Goal: Transaction & Acquisition: Obtain resource

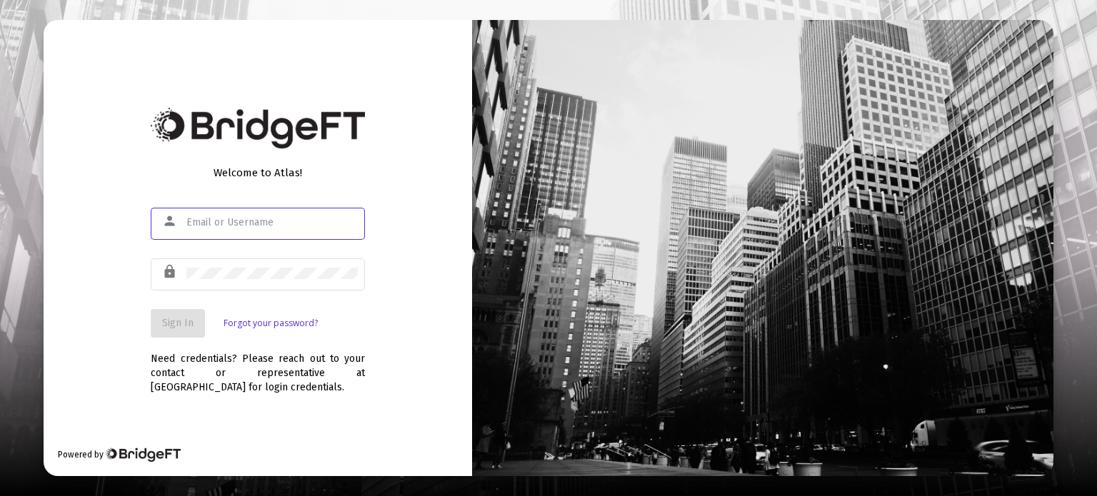
click at [298, 221] on input "text" at bounding box center [271, 222] width 171 height 11
type input "[PERSON_NAME][EMAIL_ADDRESS][DOMAIN_NAME]"
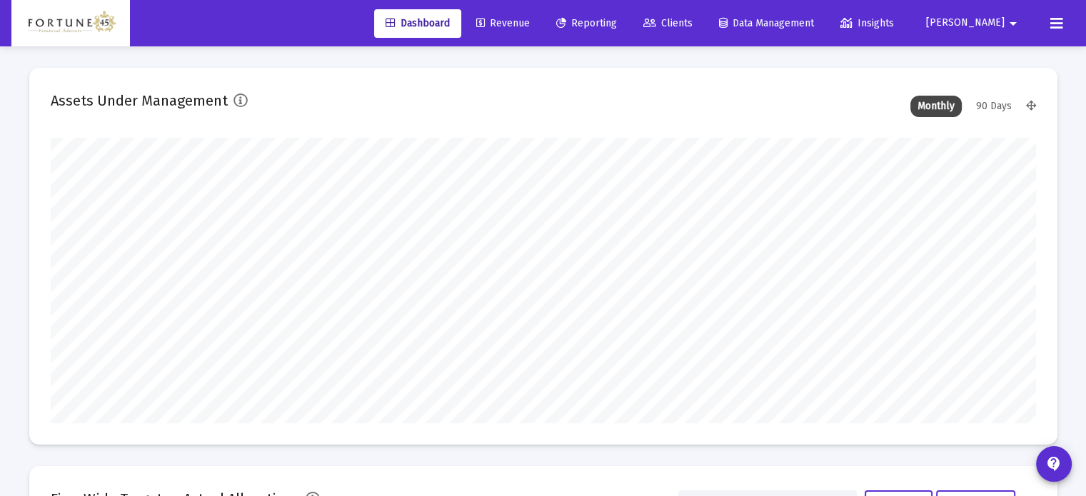
scroll to position [286, 531]
type input "[DATE]"
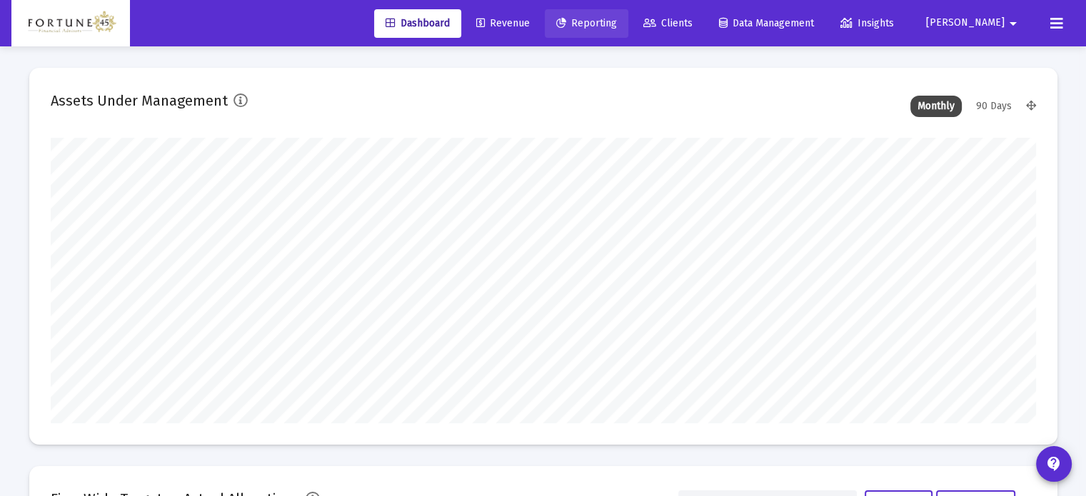
click at [617, 24] on span "Reporting" at bounding box center [586, 23] width 61 height 12
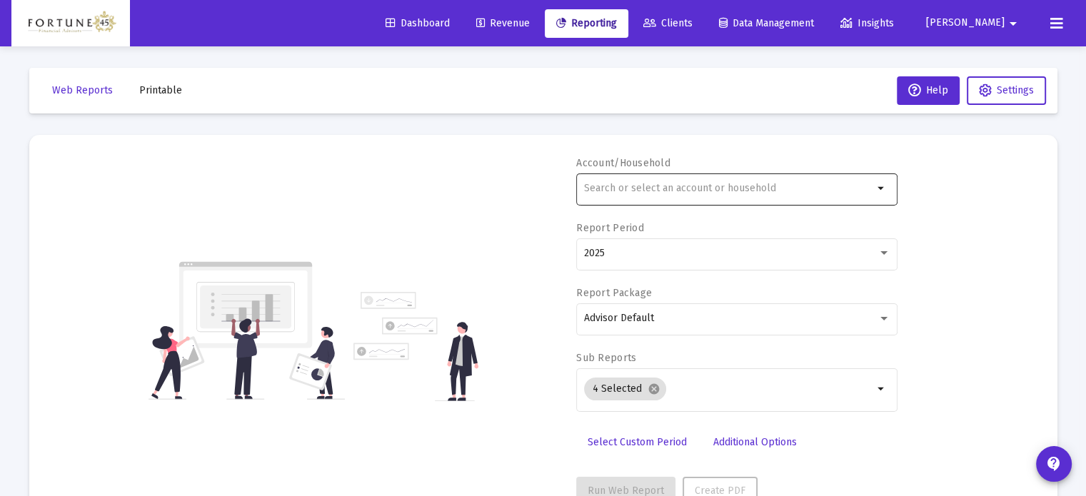
click at [711, 189] on input "text" at bounding box center [728, 188] width 289 height 11
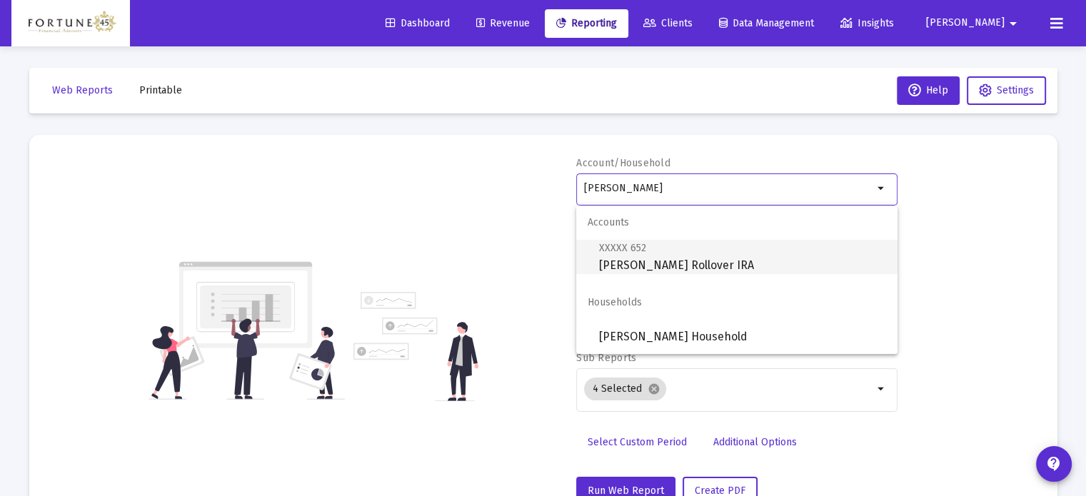
click at [711, 265] on span "XXXXX 652 [PERSON_NAME] Rollover IRA" at bounding box center [742, 256] width 287 height 35
type input "[PERSON_NAME] Rollover IRA"
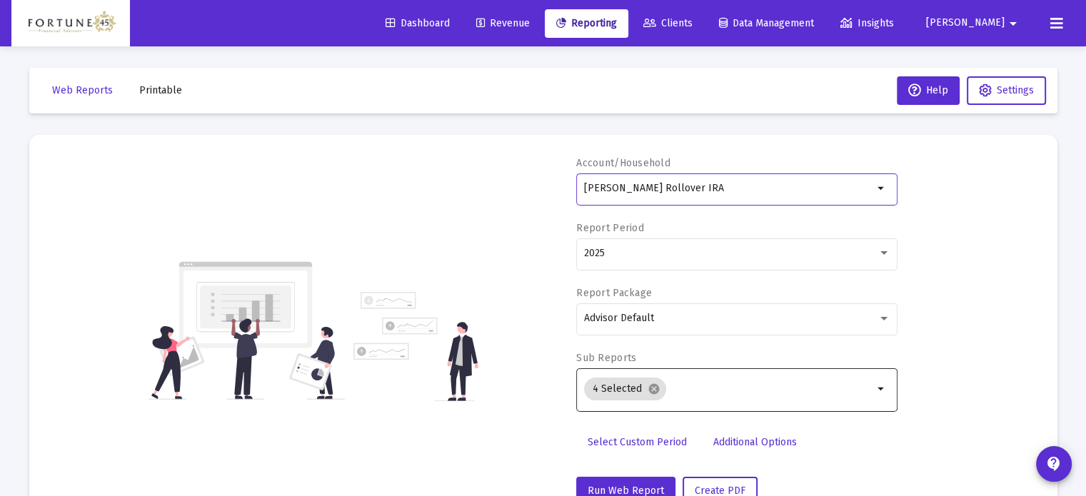
click at [704, 383] on input "Selection" at bounding box center [772, 388] width 201 height 11
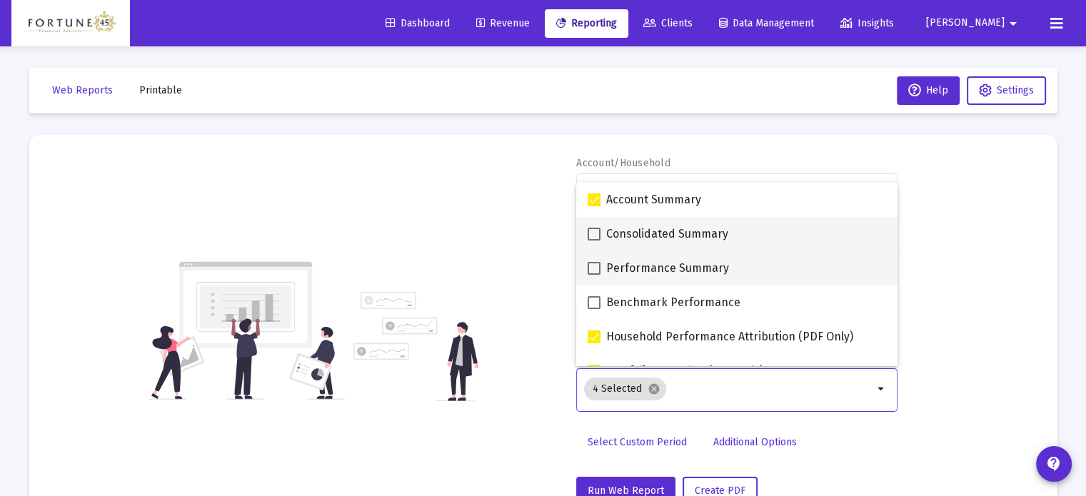
drag, startPoint x: 663, startPoint y: 236, endPoint x: 667, endPoint y: 271, distance: 34.5
click at [663, 236] on span "Consolidated Summary" at bounding box center [667, 234] width 122 height 17
click at [594, 241] on input "Consolidated Summary" at bounding box center [593, 241] width 1 height 1
checkbox input "true"
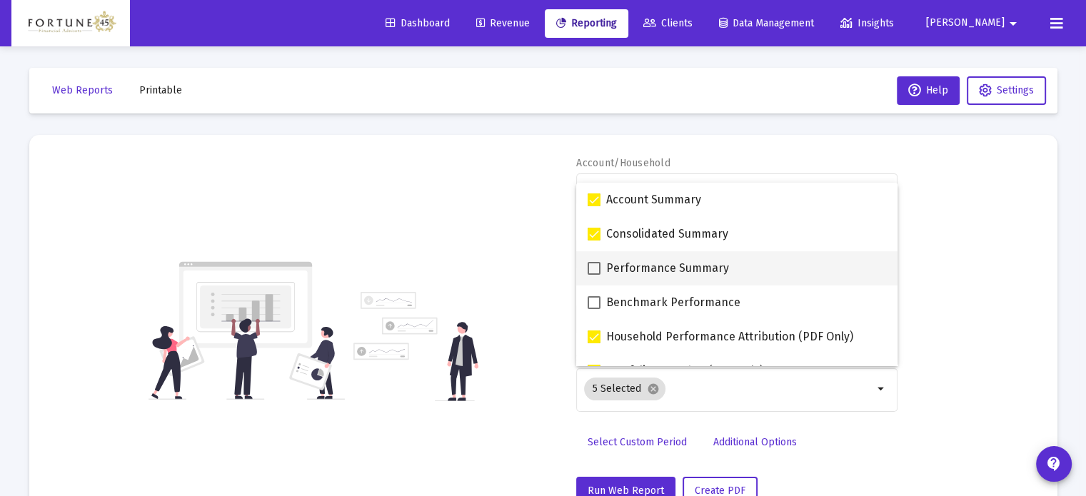
click at [669, 272] on span "Performance Summary" at bounding box center [667, 268] width 123 height 17
click at [594, 275] on input "Performance Summary" at bounding box center [593, 275] width 1 height 1
checkbox input "true"
click at [955, 248] on div "Account/Household [PERSON_NAME] Rollover IRA arrow_drop_down Report Period 2025…" at bounding box center [543, 330] width 985 height 349
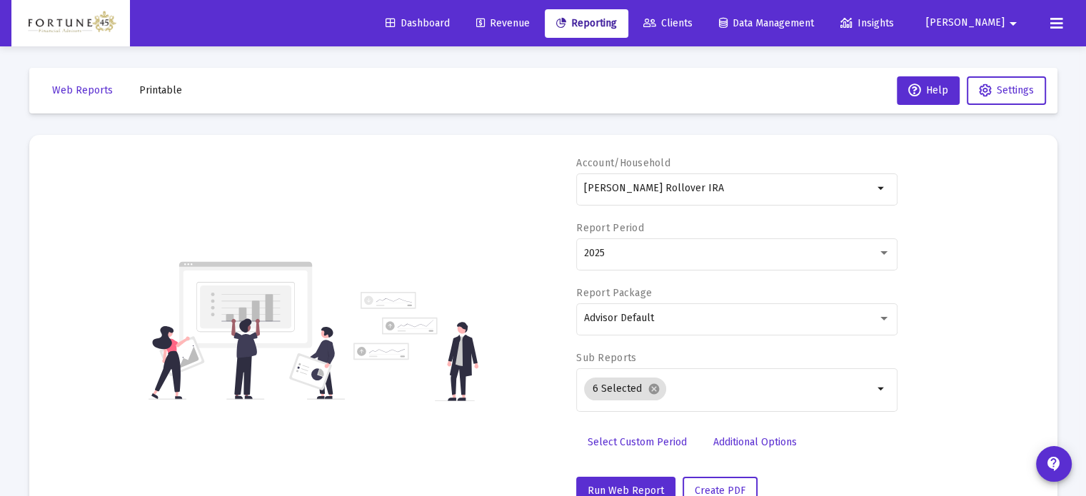
scroll to position [51, 0]
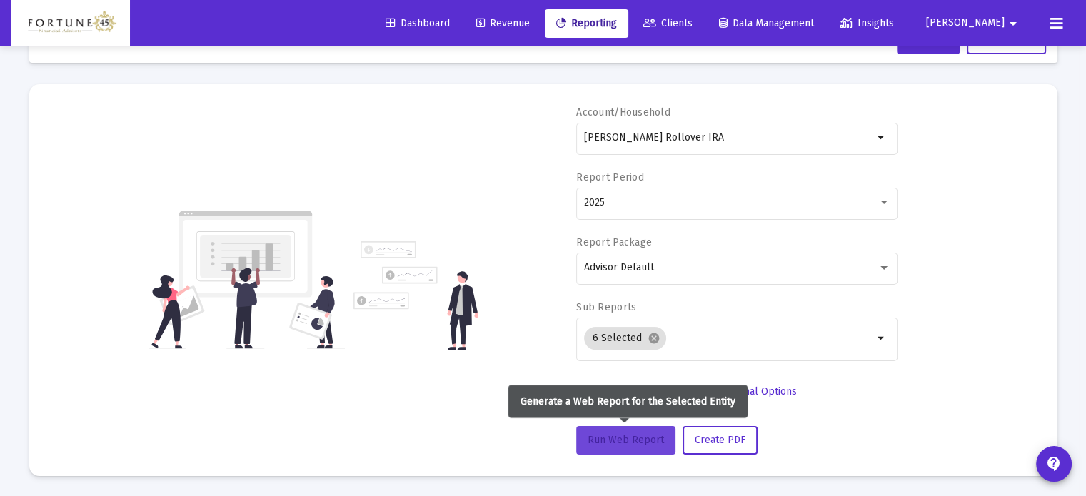
click at [638, 443] on span "Run Web Report" at bounding box center [626, 440] width 76 height 12
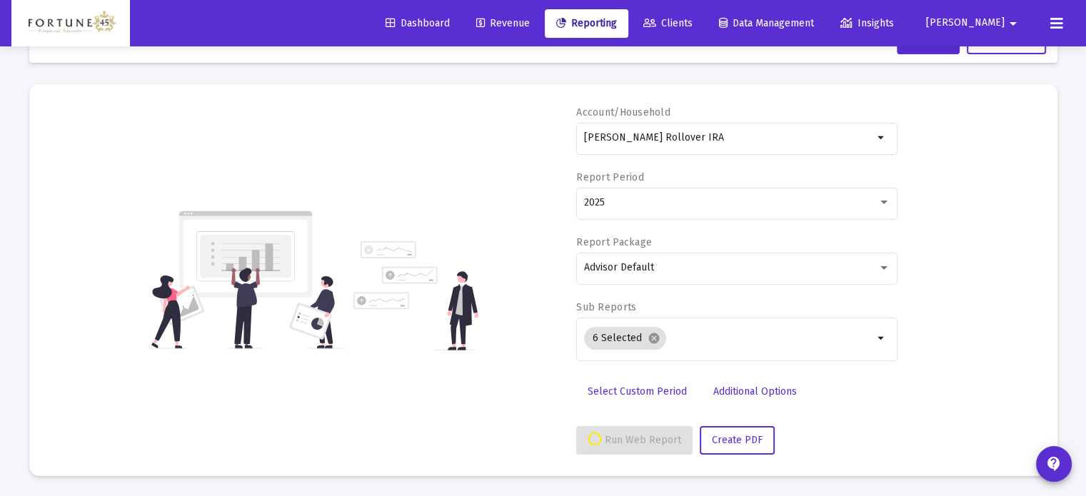
select select "View all"
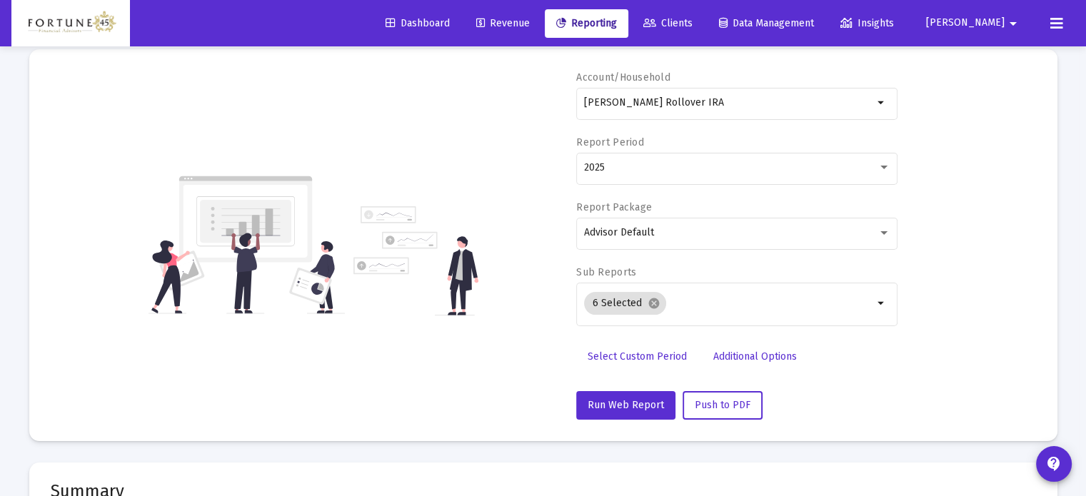
scroll to position [0, 0]
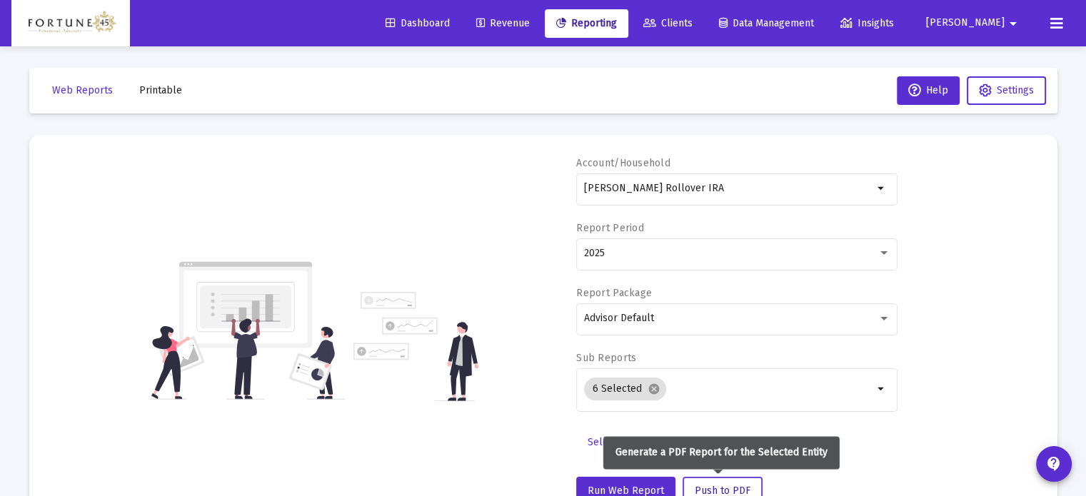
click at [721, 485] on span "Push to PDF" at bounding box center [723, 491] width 56 height 12
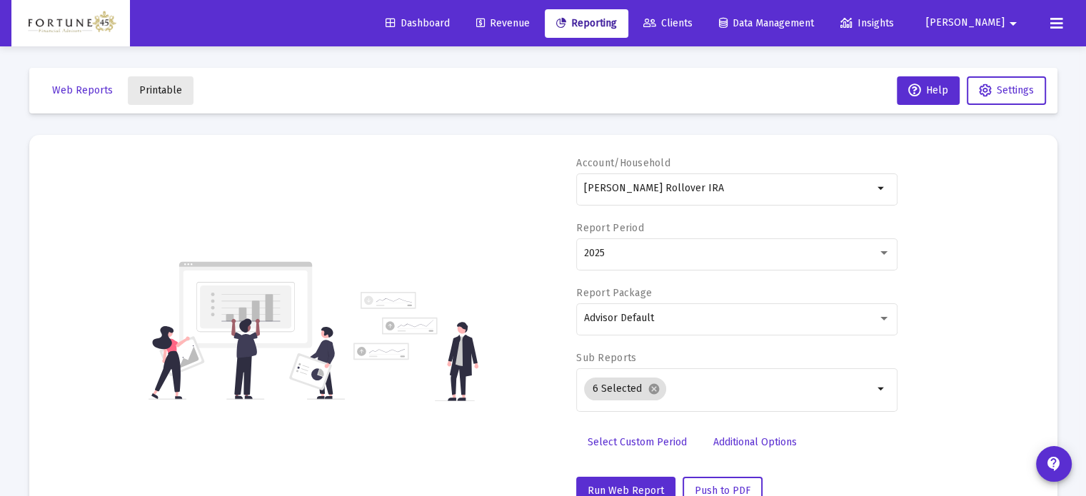
click at [161, 89] on span "Printable" at bounding box center [160, 90] width 43 height 12
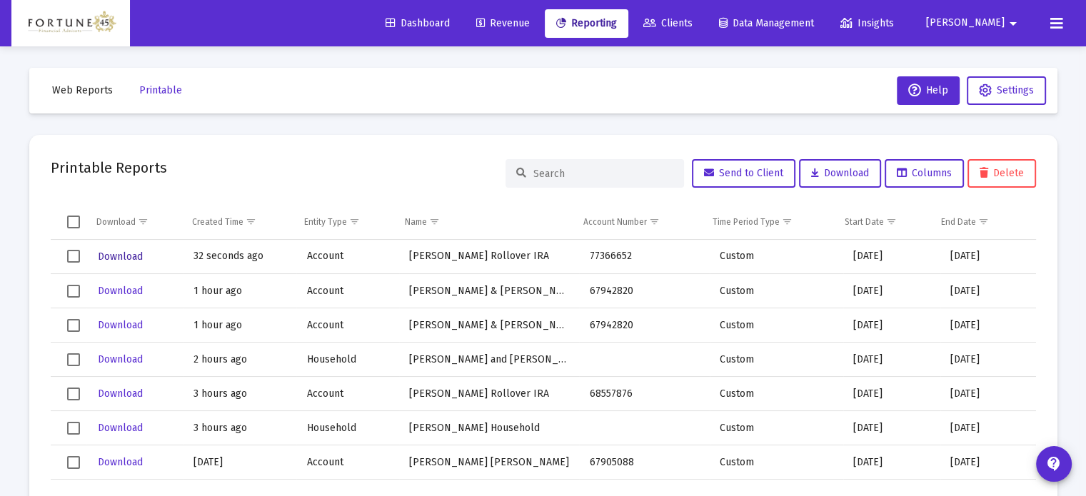
click at [126, 254] on span "Download" at bounding box center [120, 257] width 45 height 12
